Goal: Go to known website: Access a specific website the user already knows

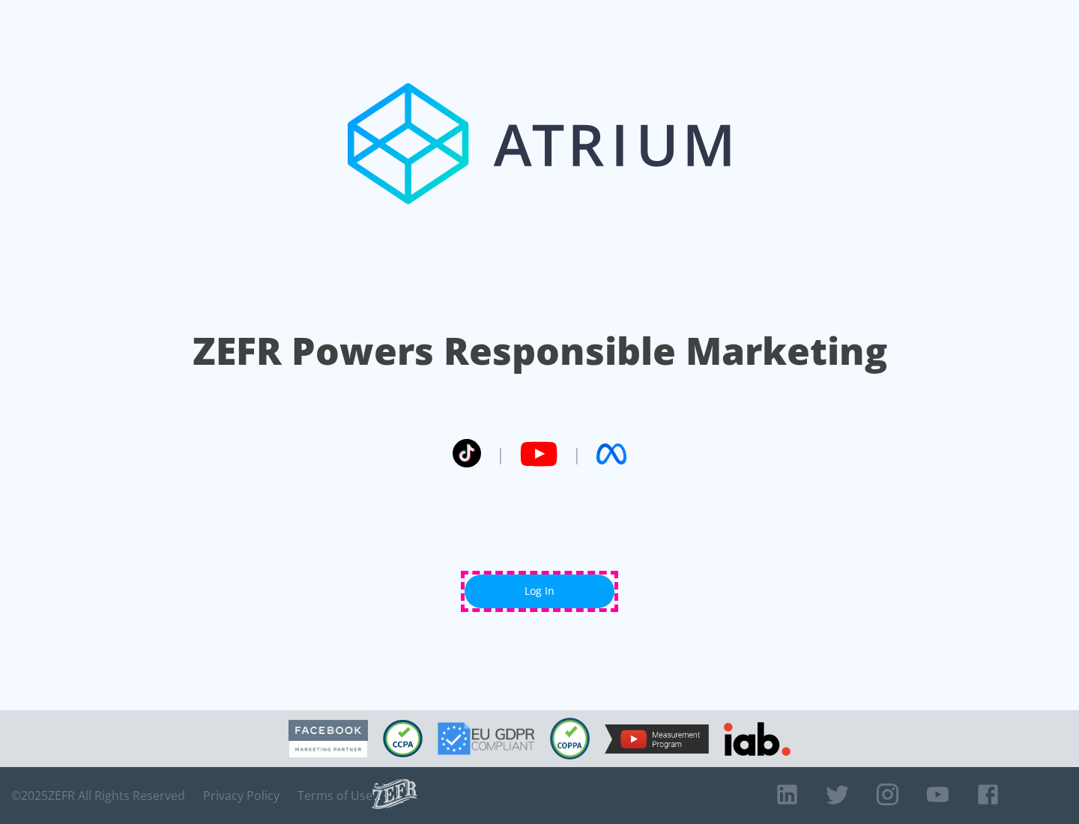
click at [539, 591] on link "Log In" at bounding box center [539, 592] width 150 height 34
